Goal: Information Seeking & Learning: Learn about a topic

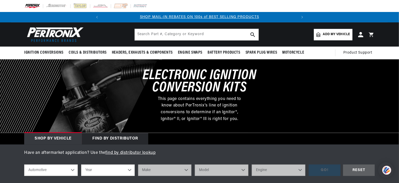
click at [156, 2] on div at bounding box center [199, 6] width 377 height 12
click at [263, 1] on div at bounding box center [199, 6] width 377 height 12
click at [143, 35] on input "text" at bounding box center [197, 34] width 124 height 11
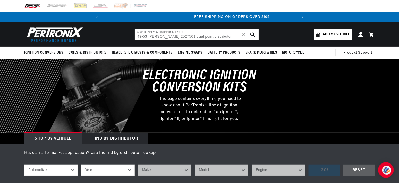
scroll to position [0, 194]
type input "49-53 [PERSON_NAME] 2527501 dual point distributor"
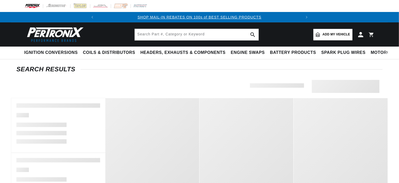
type input "[PERSON_NAME] dual point distributor"
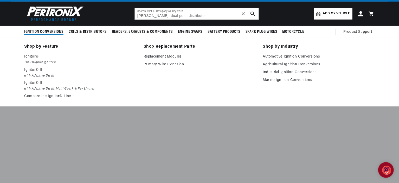
click at [39, 30] on span "Ignition Conversions" at bounding box center [43, 31] width 39 height 5
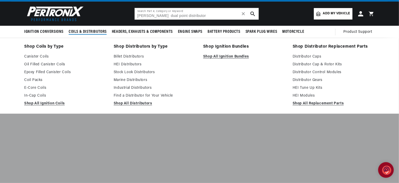
scroll to position [0, 194]
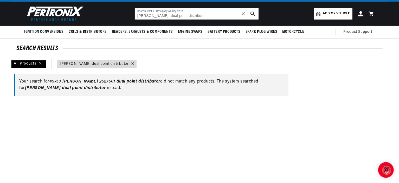
click at [253, 13] on icon "search button" at bounding box center [253, 13] width 5 height 5
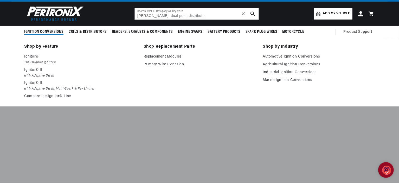
click at [45, 30] on span "Ignition Conversions" at bounding box center [43, 31] width 39 height 5
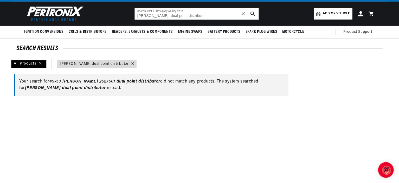
scroll to position [0, 0]
click at [29, 62] on div "All Products" at bounding box center [28, 64] width 35 height 8
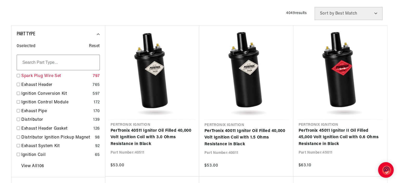
scroll to position [0, 194]
click at [18, 93] on input "checkbox" at bounding box center [18, 93] width 3 height 3
checkbox input "false"
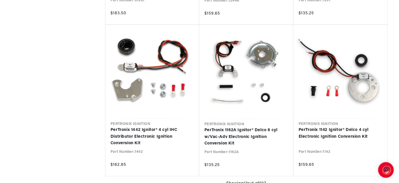
scroll to position [532, 0]
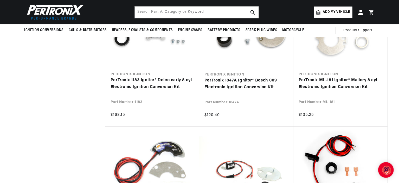
scroll to position [0, 194]
